Goal: Task Accomplishment & Management: Manage account settings

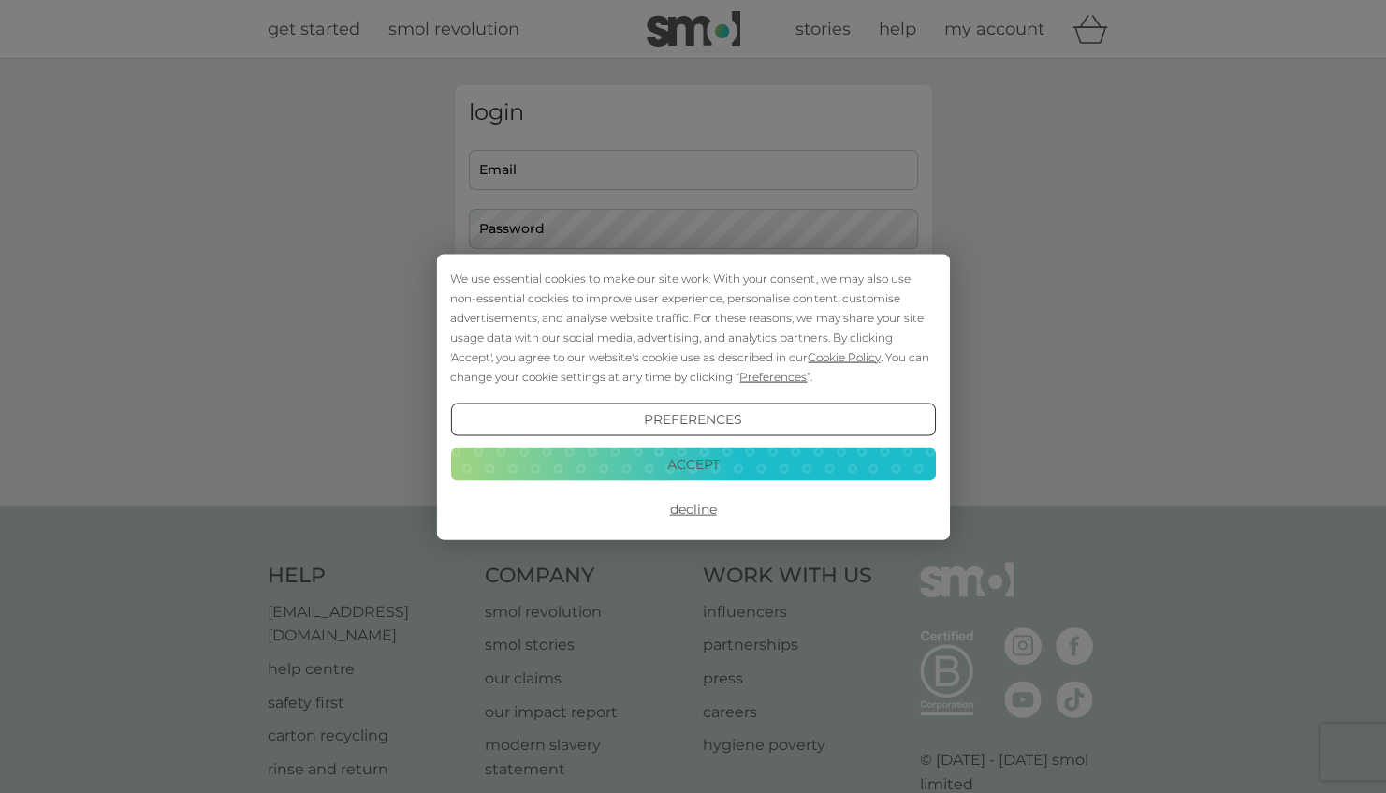
click at [752, 468] on button "Accept" at bounding box center [692, 464] width 485 height 34
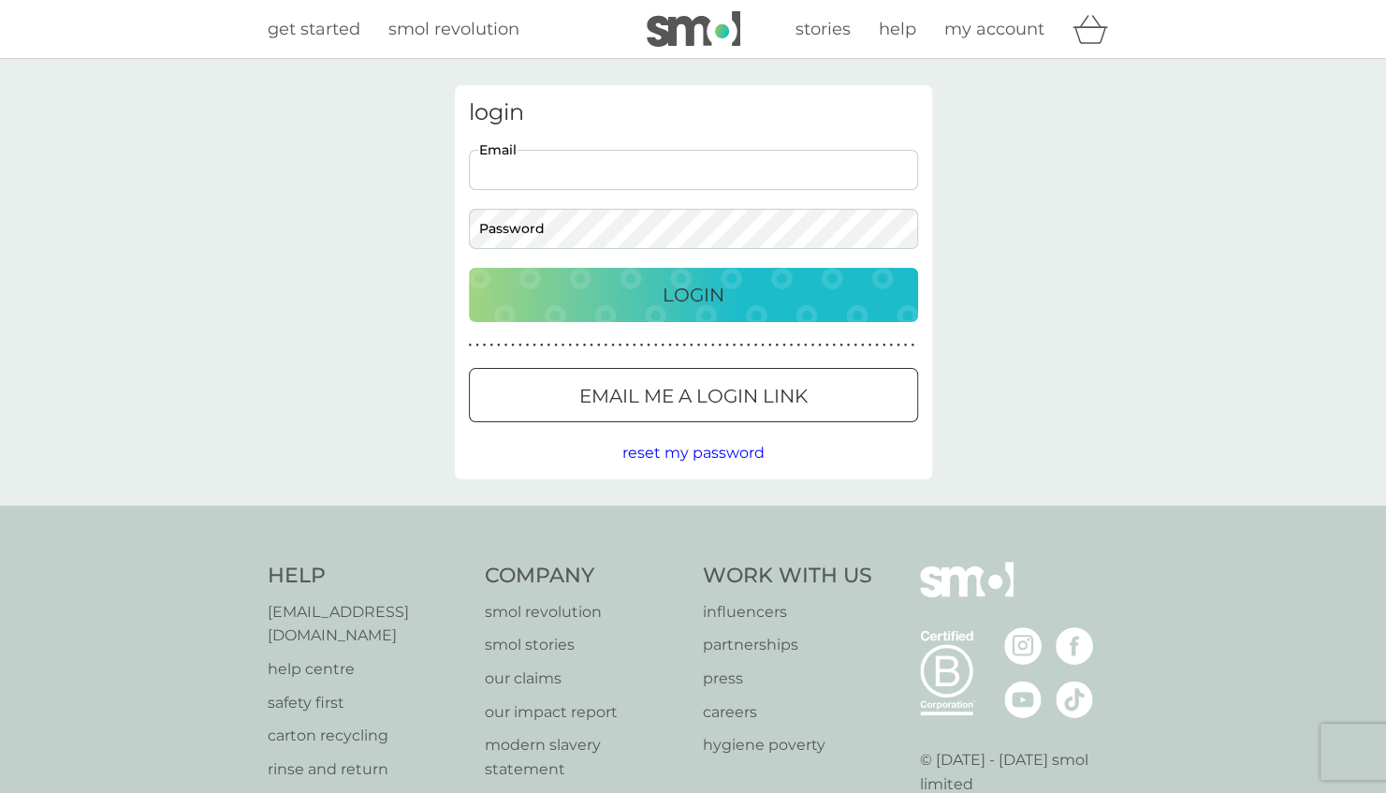
click at [659, 165] on input "Email" at bounding box center [693, 170] width 449 height 40
type input "rebrob1@hotmail.com"
click at [469, 268] on button "Login" at bounding box center [693, 295] width 449 height 54
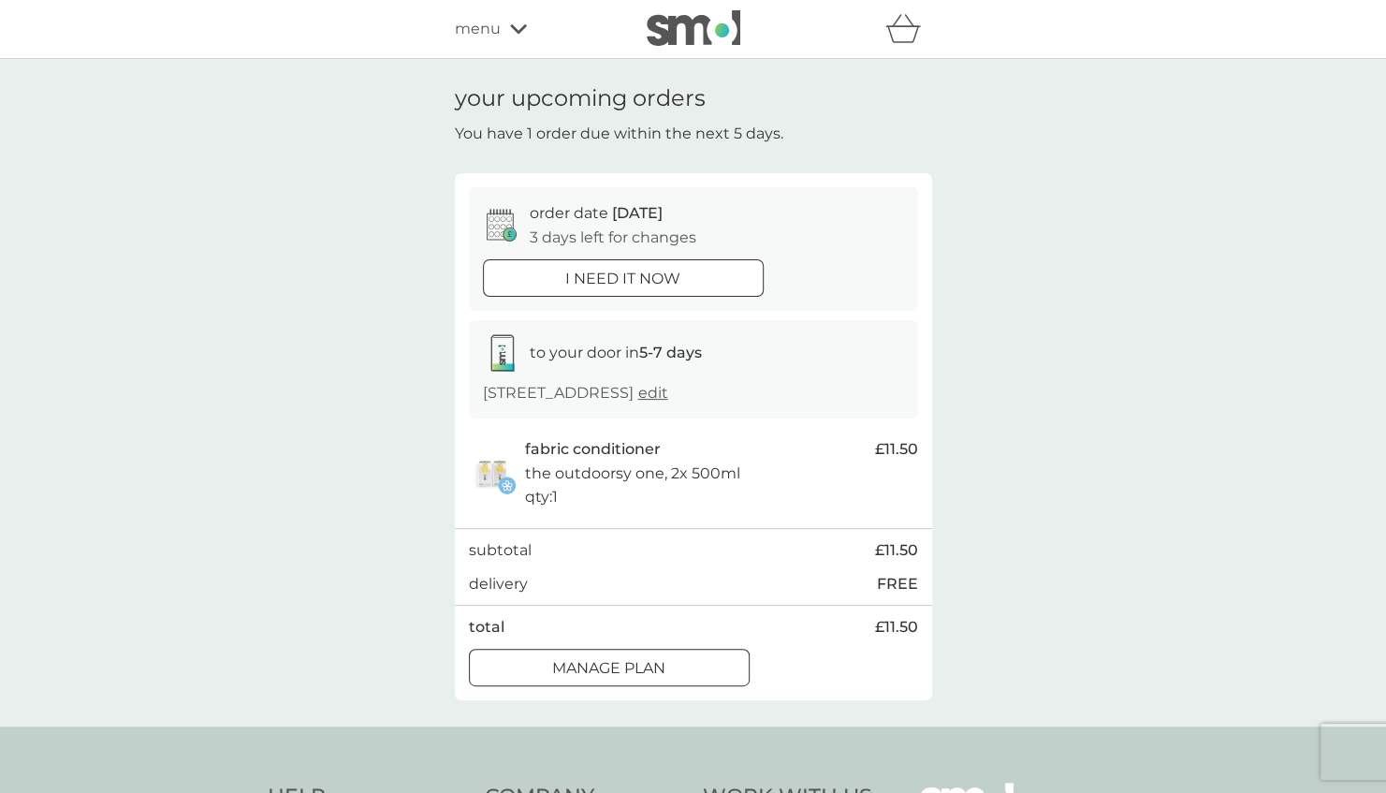
click at [572, 663] on p "Manage plan" at bounding box center [608, 668] width 113 height 24
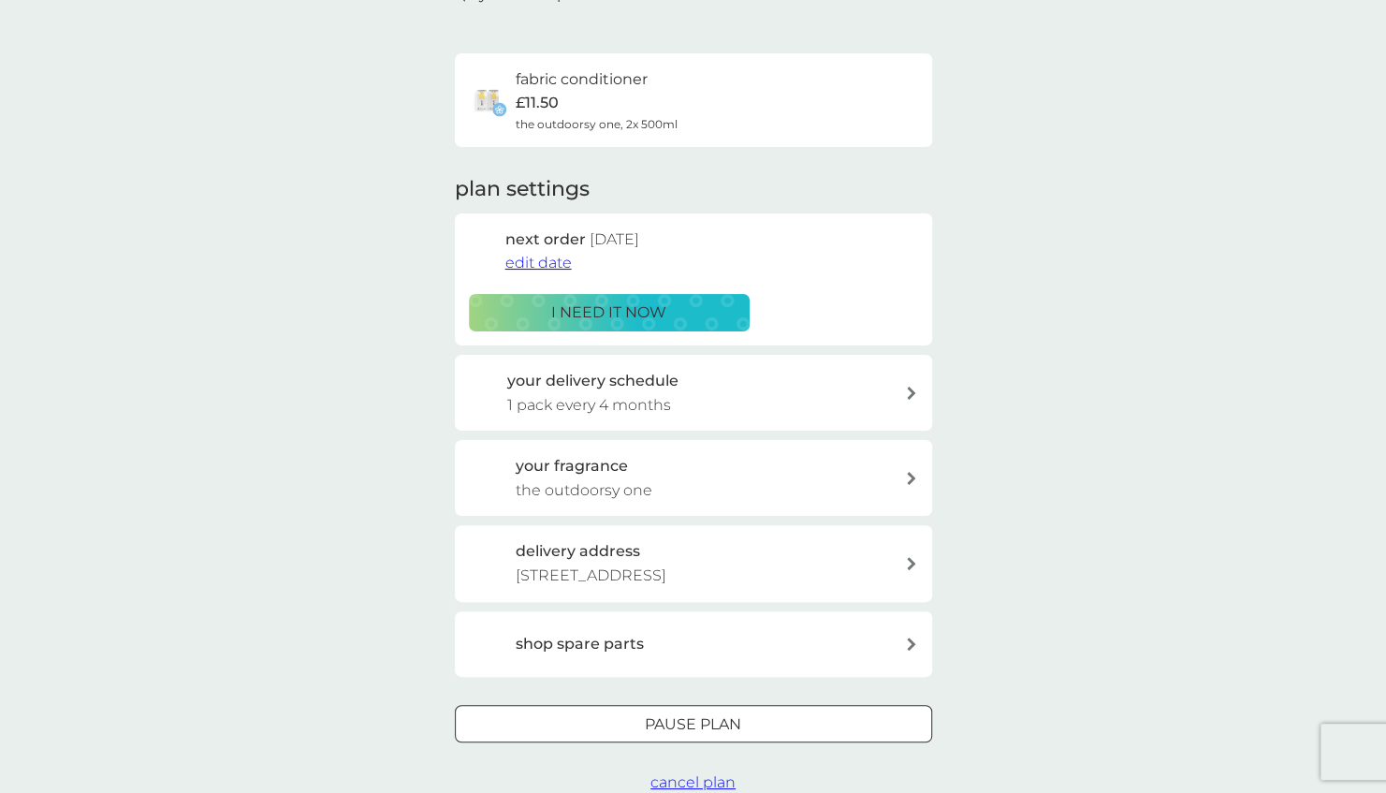
scroll to position [129, 0]
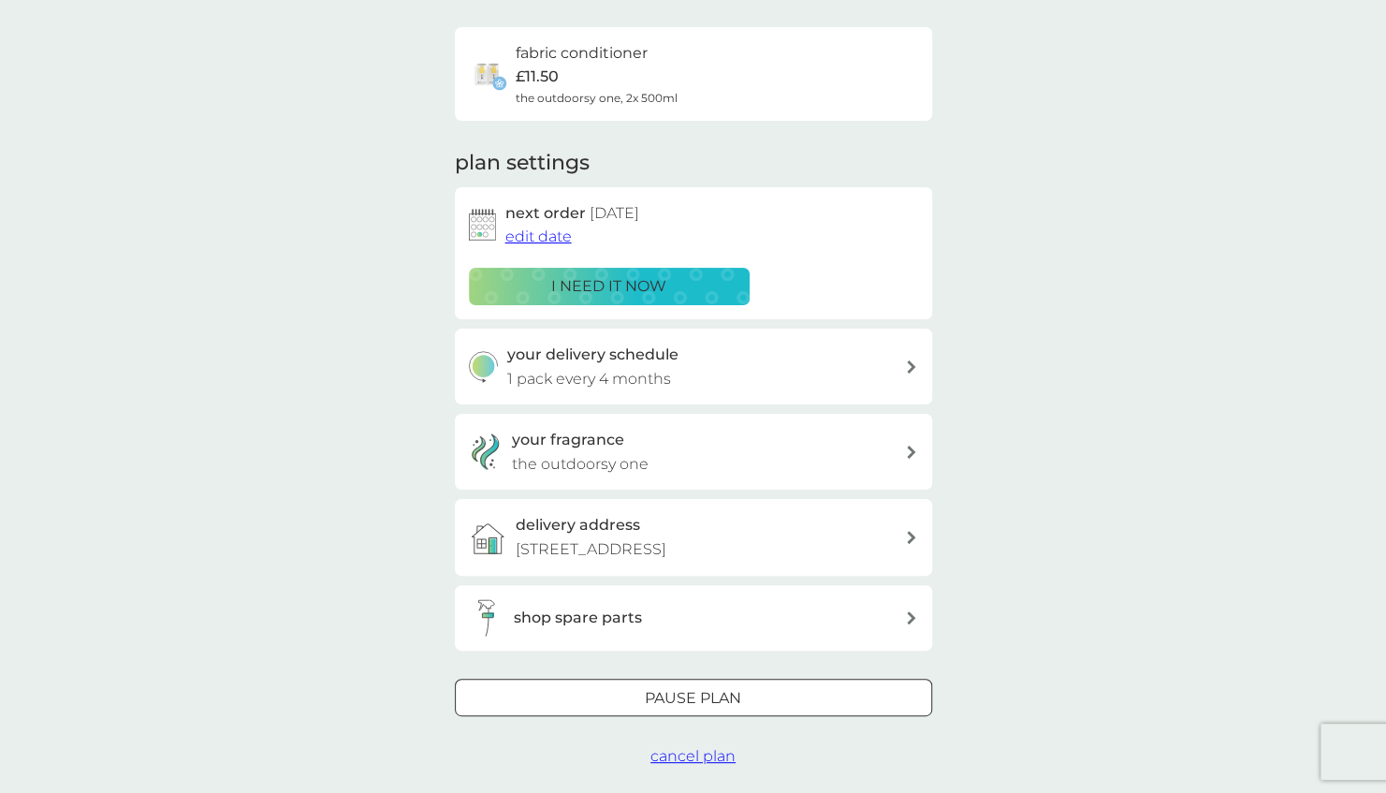
click at [692, 699] on div at bounding box center [693, 698] width 67 height 20
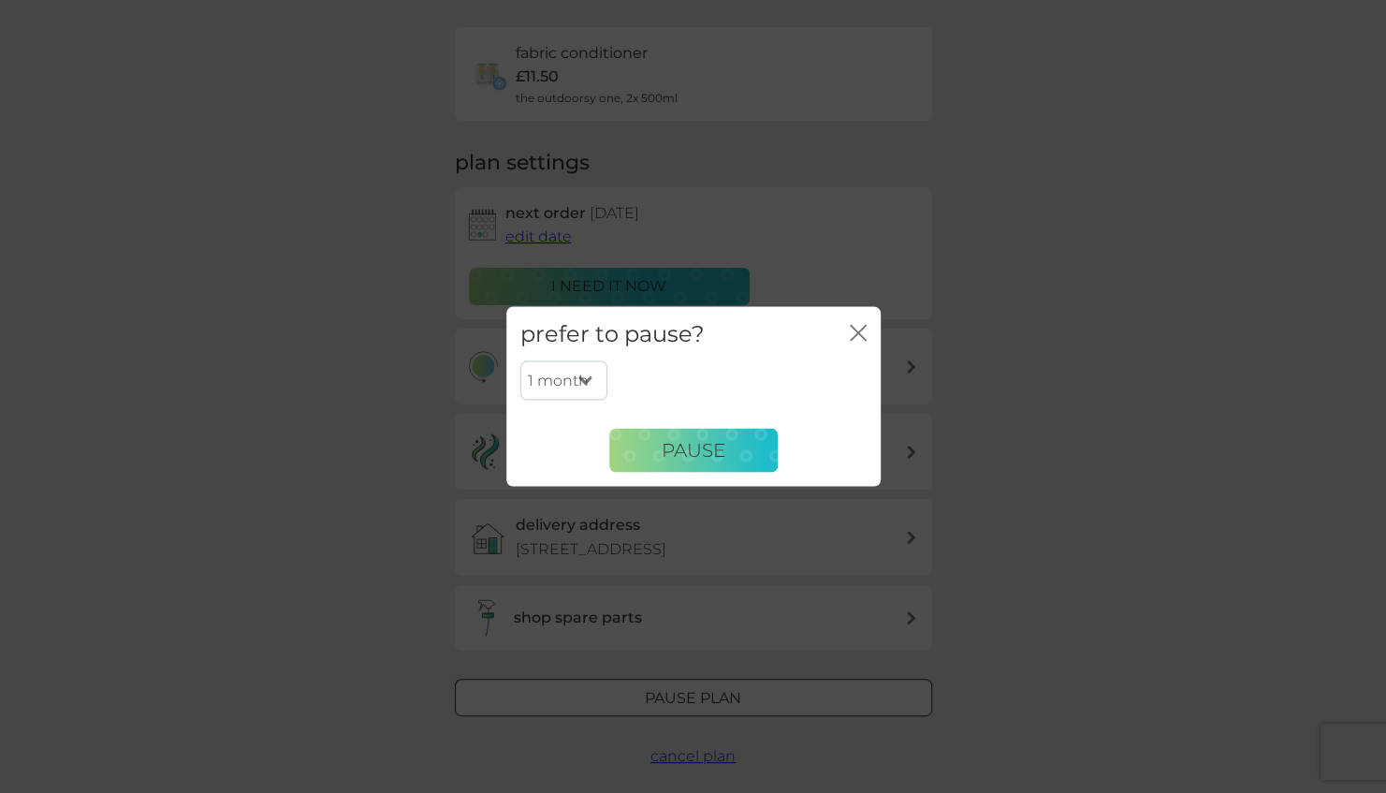
click at [584, 380] on select "1 month 2 months 3 months 4 months 5 months 6 months" at bounding box center [563, 380] width 87 height 39
select select "4"
click at [520, 361] on select "1 month 2 months 3 months 4 months 5 months 6 months" at bounding box center [563, 380] width 87 height 39
click at [664, 442] on span "Pause" at bounding box center [694, 450] width 64 height 22
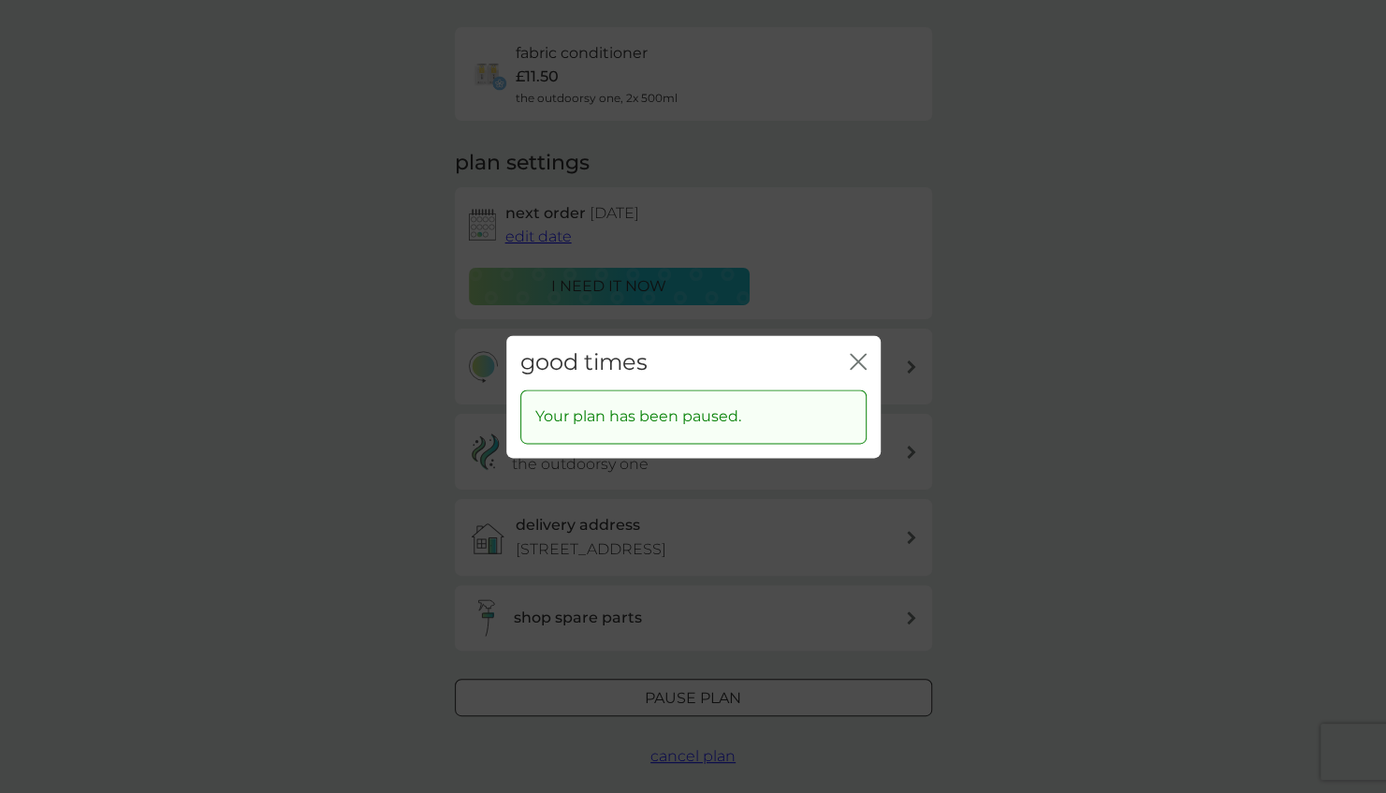
click at [858, 360] on icon "close" at bounding box center [861, 361] width 7 height 15
